Goal: Check status: Check status

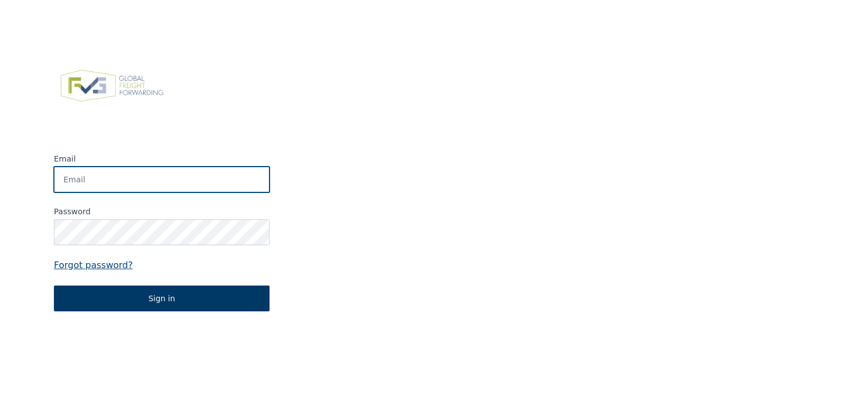
type input "[EMAIL_ADDRESS][DOMAIN_NAME]"
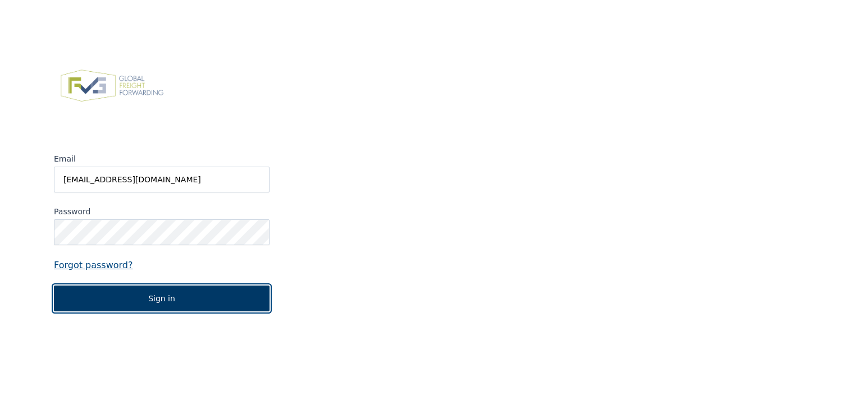
click at [152, 300] on button "Sign in" at bounding box center [162, 299] width 216 height 26
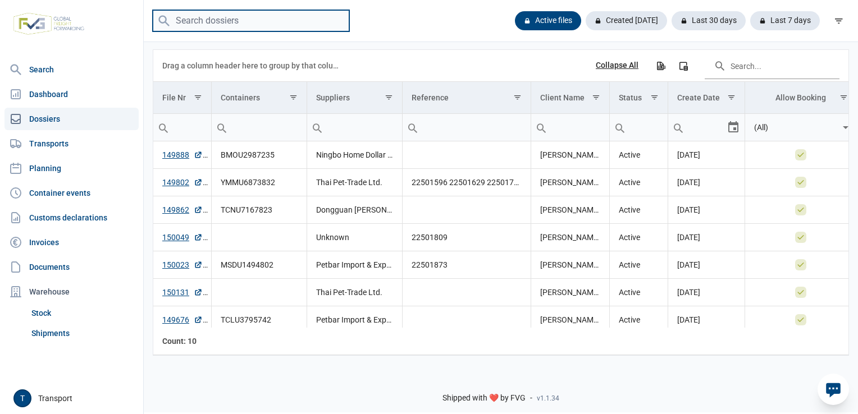
click at [190, 21] on input "search" at bounding box center [251, 21] width 197 height 22
paste input "TCLU3795742"
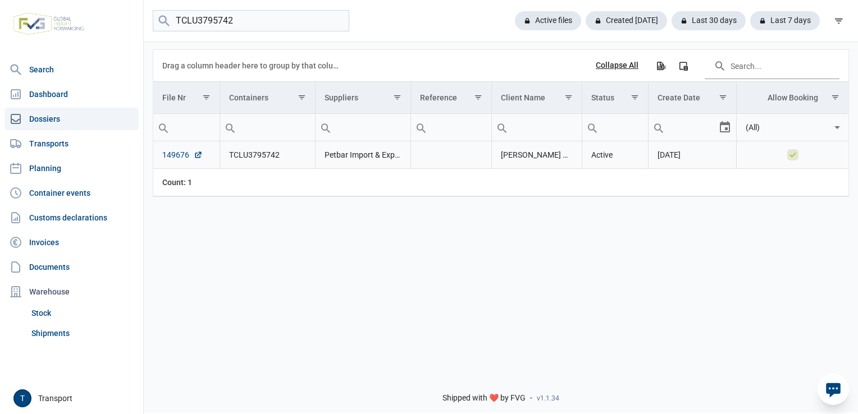
click at [177, 153] on link "149676" at bounding box center [182, 154] width 40 height 11
drag, startPoint x: 213, startPoint y: 24, endPoint x: 124, endPoint y: 37, distance: 90.8
click at [125, 36] on div "Search Dashboard Dossiers Transports Planning Container events Customs declarat…" at bounding box center [429, 205] width 858 height 414
paste input "YMMU687383"
type input "YMMU6873832"
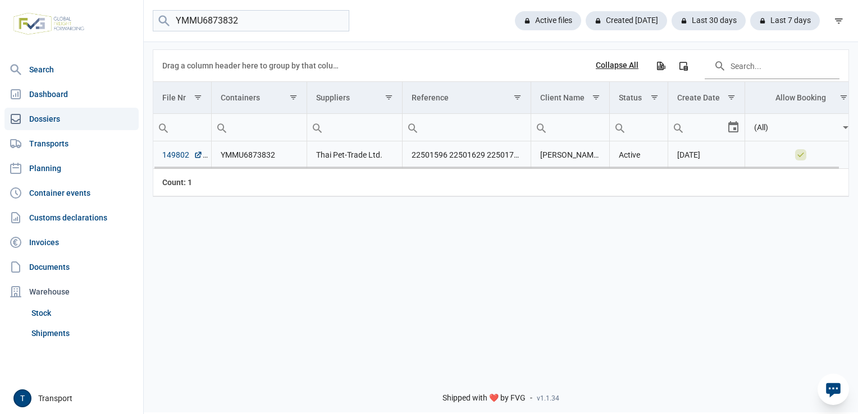
click at [184, 159] on link "149802" at bounding box center [182, 154] width 40 height 11
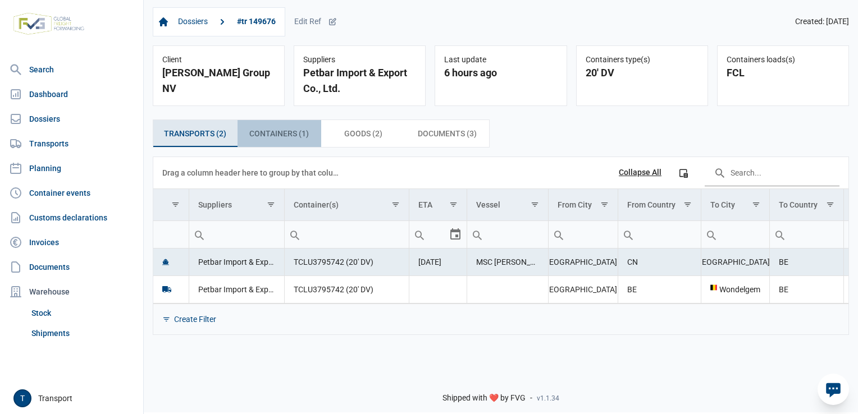
click at [278, 127] on span "Containers (1) Containers (1)" at bounding box center [279, 133] width 60 height 13
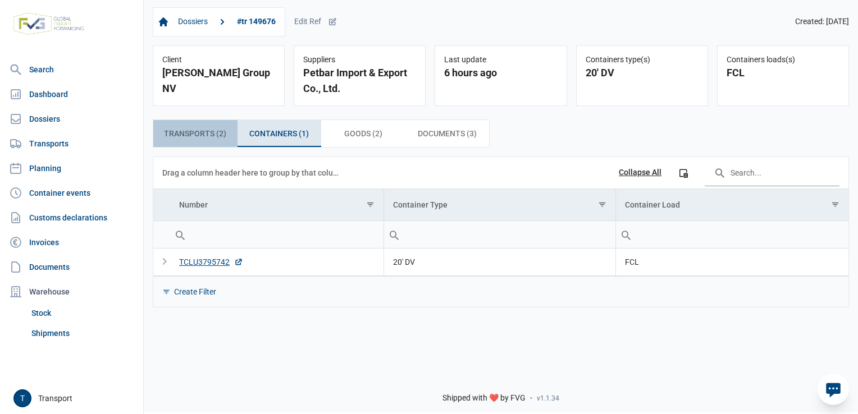
click at [215, 129] on span "Transports (2) Transports (2)" at bounding box center [195, 133] width 62 height 13
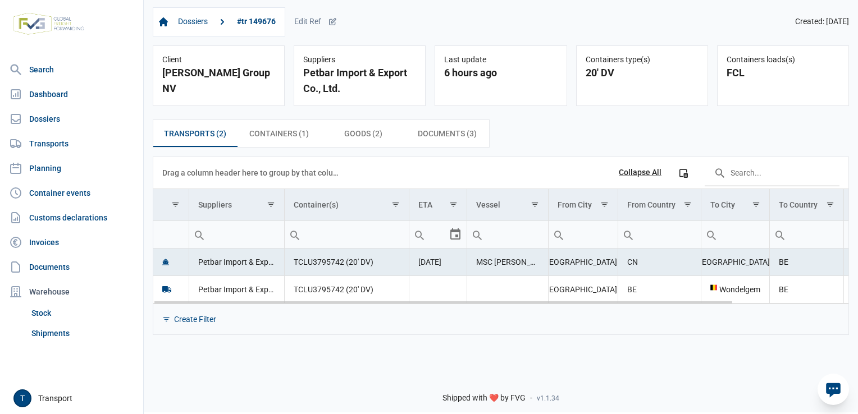
click at [441, 262] on span "16-10-2025" at bounding box center [429, 262] width 23 height 9
